Goal: Transaction & Acquisition: Book appointment/travel/reservation

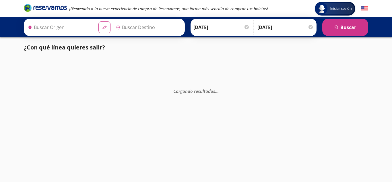
type input "[GEOGRAPHIC_DATA], [GEOGRAPHIC_DATA]"
type input "Zihuatanejo, [GEOGRAPHIC_DATA]"
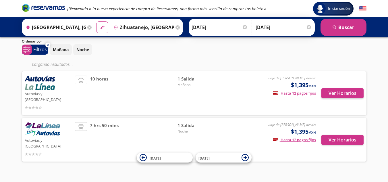
scroll to position [7, 0]
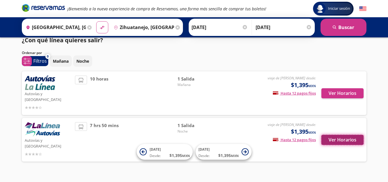
click at [344, 135] on button "Ver Horarios" at bounding box center [342, 140] width 42 height 10
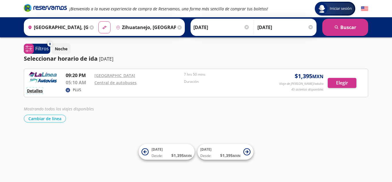
click at [39, 88] on button "Detalles" at bounding box center [35, 91] width 16 height 6
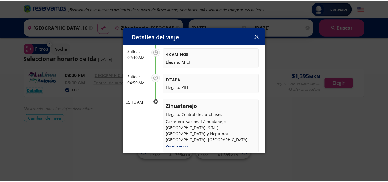
scroll to position [128, 0]
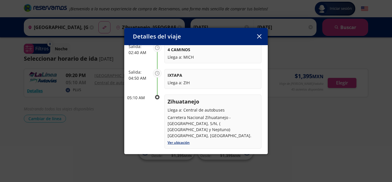
click at [260, 35] on icon "button" at bounding box center [259, 36] width 4 height 4
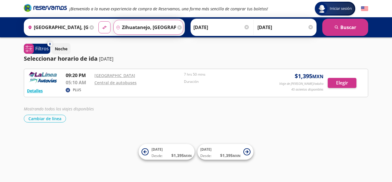
click at [144, 31] on input "Zihuatanejo, [GEOGRAPHIC_DATA]" at bounding box center [145, 27] width 63 height 14
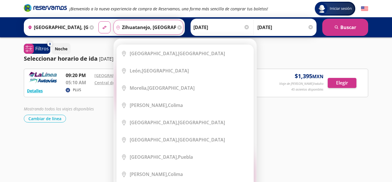
click at [175, 26] on div "Destino pin-outline [GEOGRAPHIC_DATA], [GEOGRAPHIC_DATA]" at bounding box center [148, 27] width 70 height 15
click at [177, 27] on icon at bounding box center [179, 27] width 4 height 4
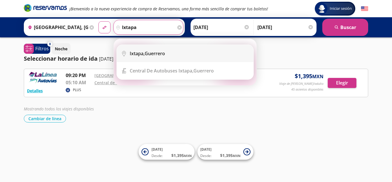
click at [167, 56] on div "Ixtapa, [GEOGRAPHIC_DATA]" at bounding box center [189, 53] width 119 height 6
type input "Ixtapa, [GEOGRAPHIC_DATA]"
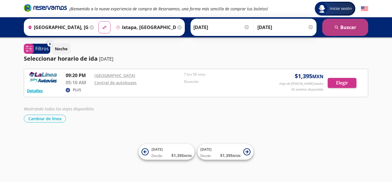
click at [351, 22] on button "search [GEOGRAPHIC_DATA]" at bounding box center [345, 27] width 46 height 17
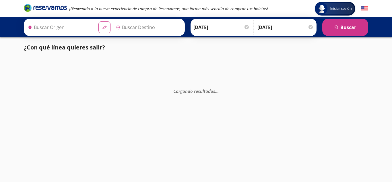
type input "[GEOGRAPHIC_DATA], [GEOGRAPHIC_DATA]"
type input "Ixtapa, [GEOGRAPHIC_DATA]"
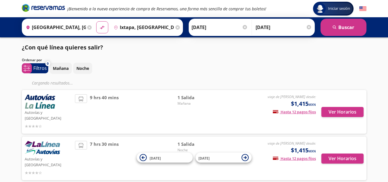
scroll to position [19, 0]
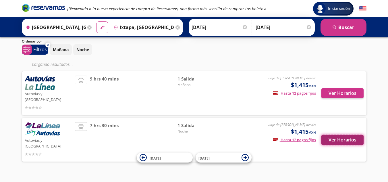
click at [357, 135] on button "Ver Horarios" at bounding box center [342, 140] width 42 height 10
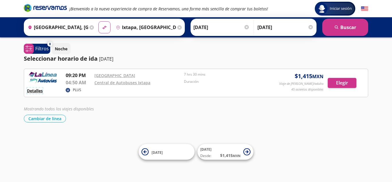
click at [37, 89] on button "Detalles" at bounding box center [35, 91] width 16 height 6
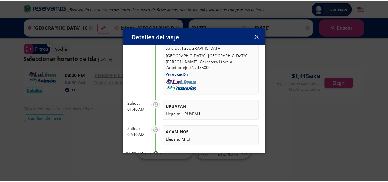
scroll to position [97, 0]
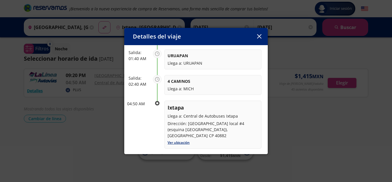
click at [260, 36] on icon "button" at bounding box center [259, 36] width 4 height 4
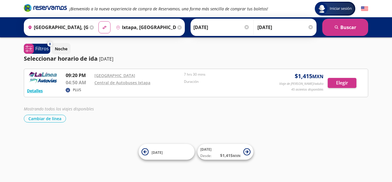
click at [7, 133] on div "Iniciar sesión Iniciar sesión ¡Bienvenido a la nueva experiencia de compra de R…" at bounding box center [196, 91] width 392 height 182
click at [201, 29] on input "[DATE]" at bounding box center [221, 27] width 56 height 14
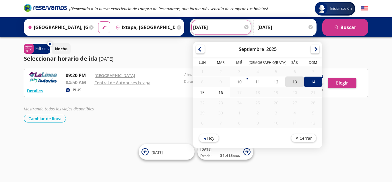
click at [288, 82] on div "13" at bounding box center [294, 81] width 18 height 11
type input "[DATE]"
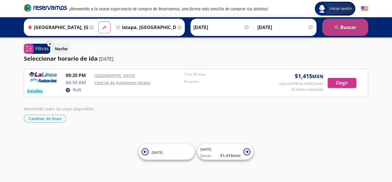
click at [335, 23] on button "search [GEOGRAPHIC_DATA]" at bounding box center [345, 27] width 46 height 17
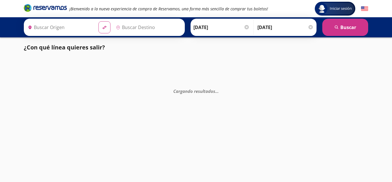
type input "[GEOGRAPHIC_DATA], [GEOGRAPHIC_DATA]"
type input "Ixtapa, [GEOGRAPHIC_DATA]"
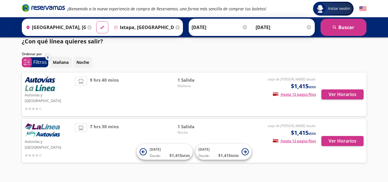
scroll to position [7, 0]
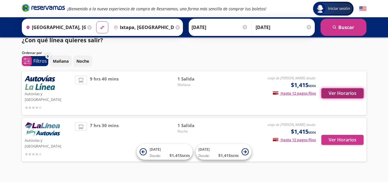
click at [346, 94] on button "Ver Horarios" at bounding box center [342, 93] width 42 height 10
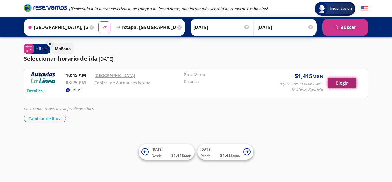
click at [338, 84] on button "Elegir" at bounding box center [342, 83] width 29 height 10
click at [34, 89] on button "Detalles" at bounding box center [35, 91] width 16 height 6
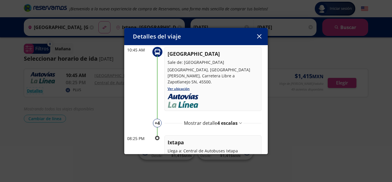
scroll to position [51, 0]
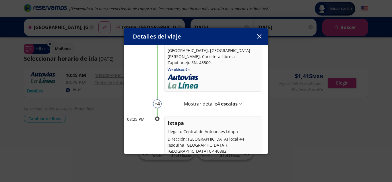
click at [224, 107] on span "4 escalas" at bounding box center [227, 103] width 20 height 6
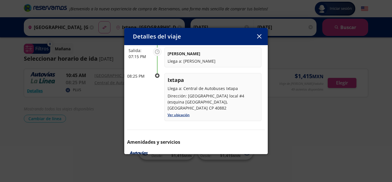
scroll to position [210, 0]
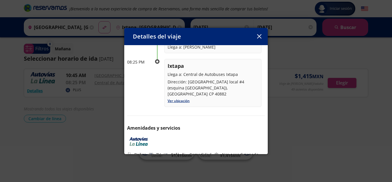
click at [261, 35] on icon "button" at bounding box center [259, 36] width 4 height 4
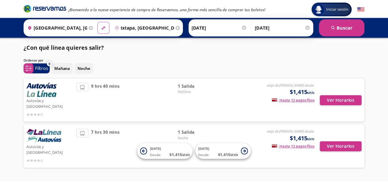
scroll to position [7, 0]
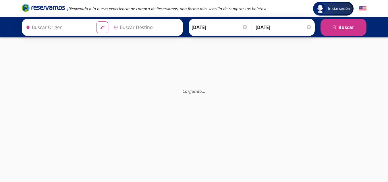
type input "[GEOGRAPHIC_DATA], [GEOGRAPHIC_DATA]"
type input "Ixtapa, [GEOGRAPHIC_DATA]"
